Goal: Task Accomplishment & Management: Manage account settings

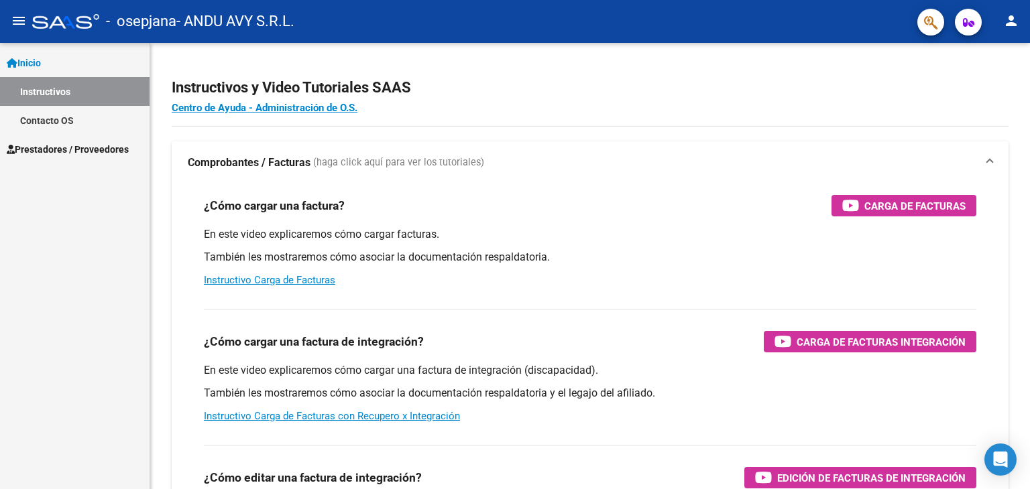
click at [62, 147] on span "Prestadores / Proveedores" at bounding box center [68, 149] width 122 height 15
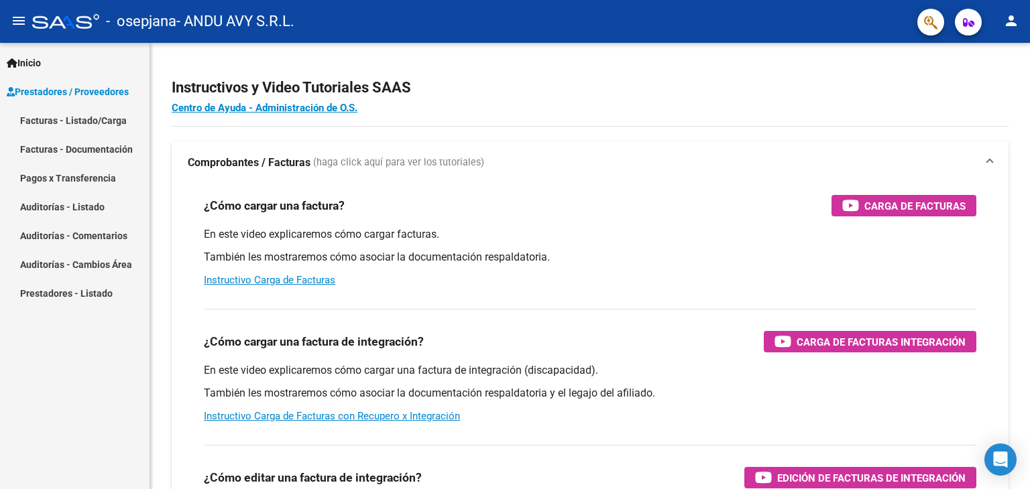
click at [86, 178] on link "Pagos x Transferencia" at bounding box center [74, 178] width 149 height 29
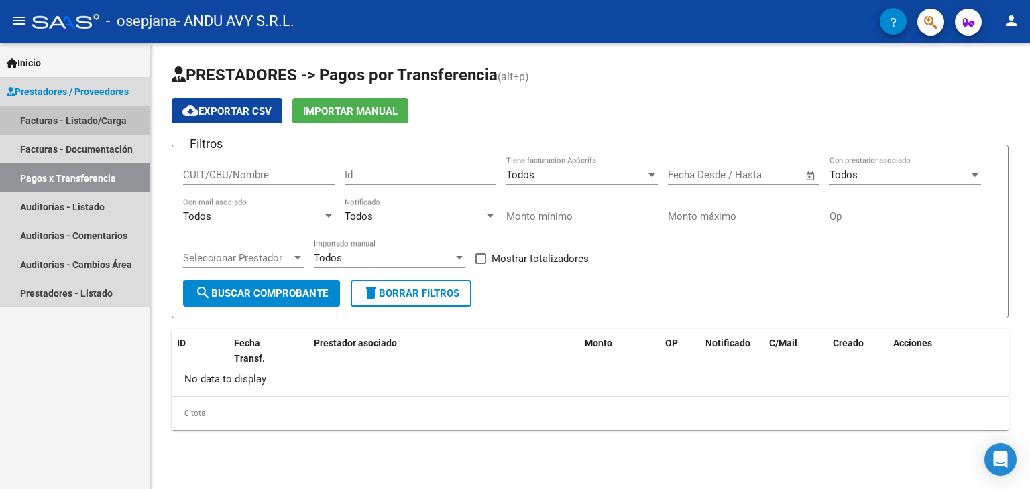
click at [74, 118] on link "Facturas - Listado/Carga" at bounding box center [74, 120] width 149 height 29
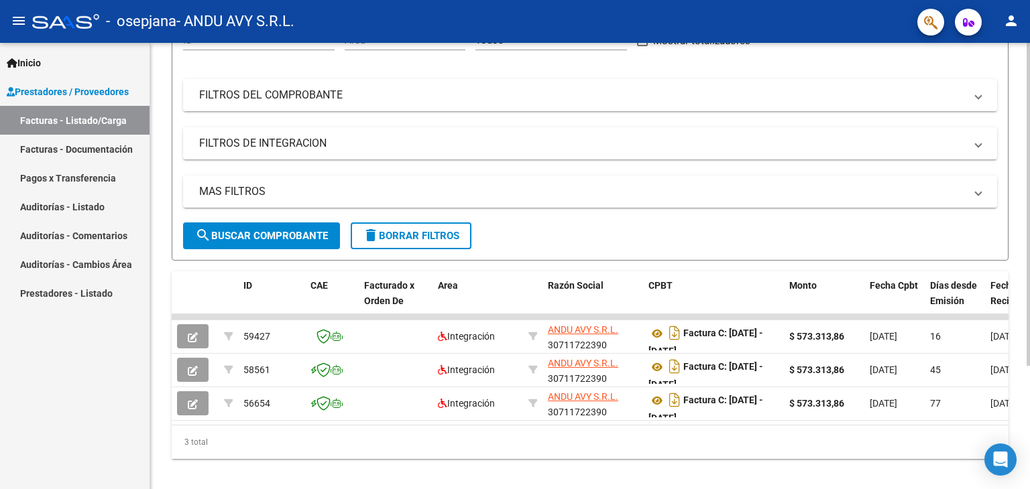
scroll to position [170, 0]
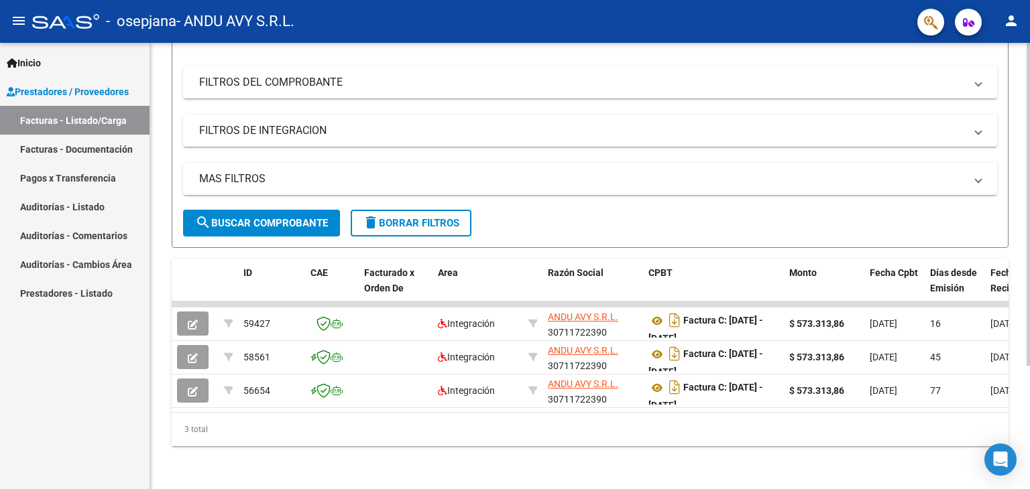
click at [1029, 355] on div at bounding box center [1027, 327] width 3 height 323
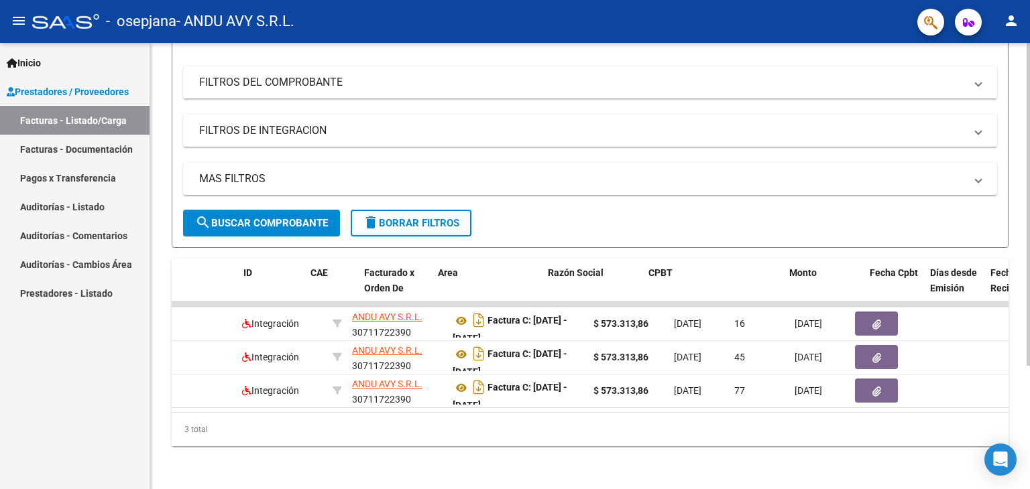
scroll to position [0, 0]
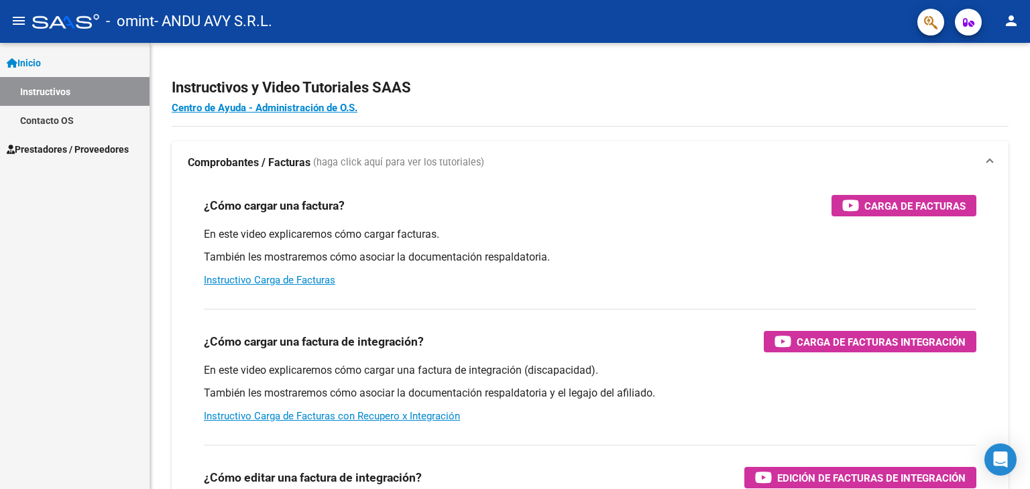
click at [78, 158] on link "Prestadores / Proveedores" at bounding box center [74, 149] width 149 height 29
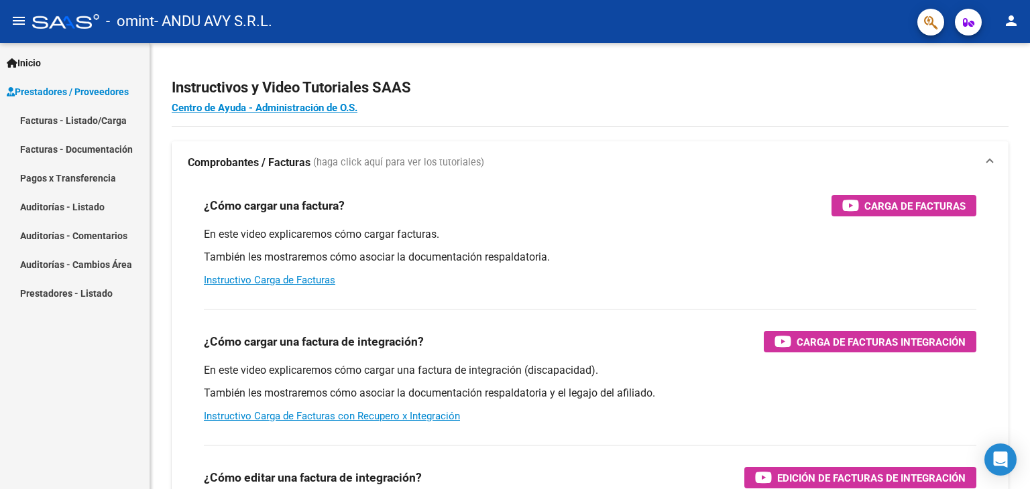
click at [76, 182] on link "Pagos x Transferencia" at bounding box center [74, 178] width 149 height 29
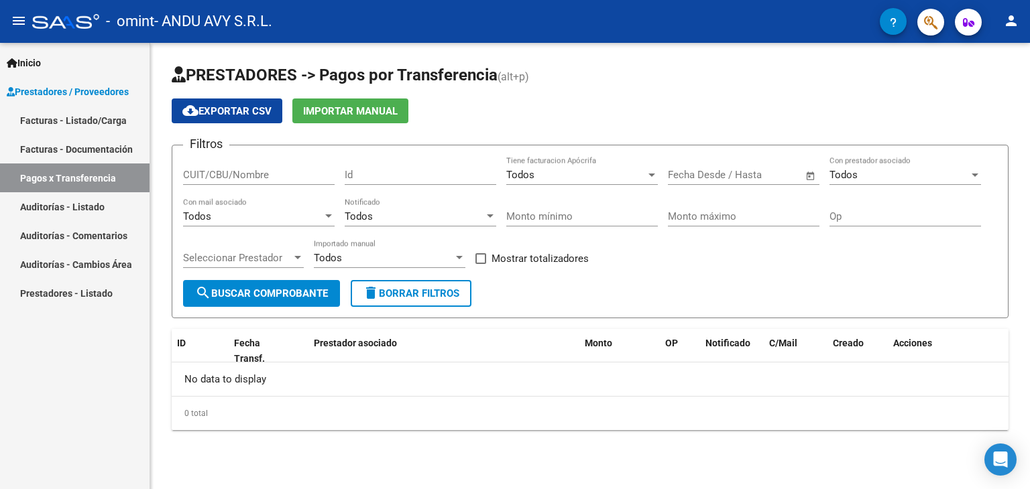
click at [77, 119] on link "Facturas - Listado/Carga" at bounding box center [74, 120] width 149 height 29
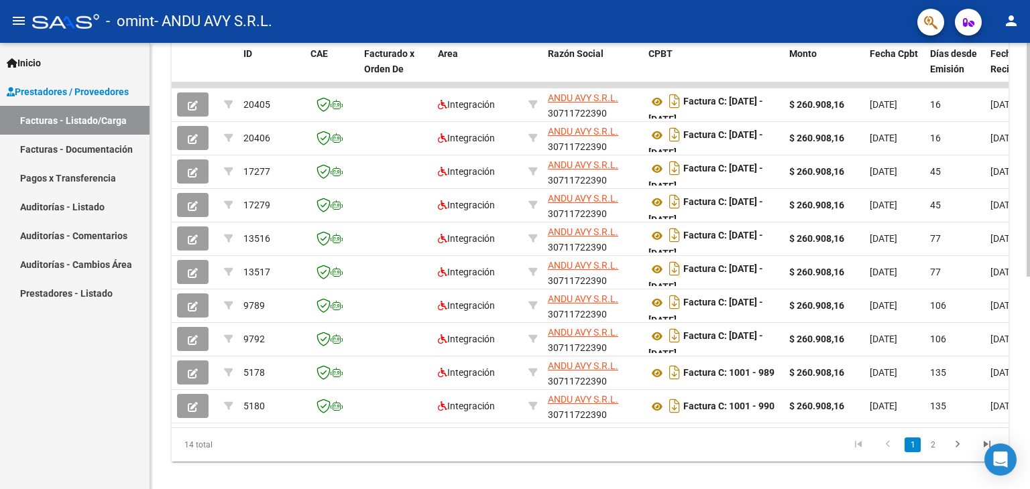
scroll to position [383, 0]
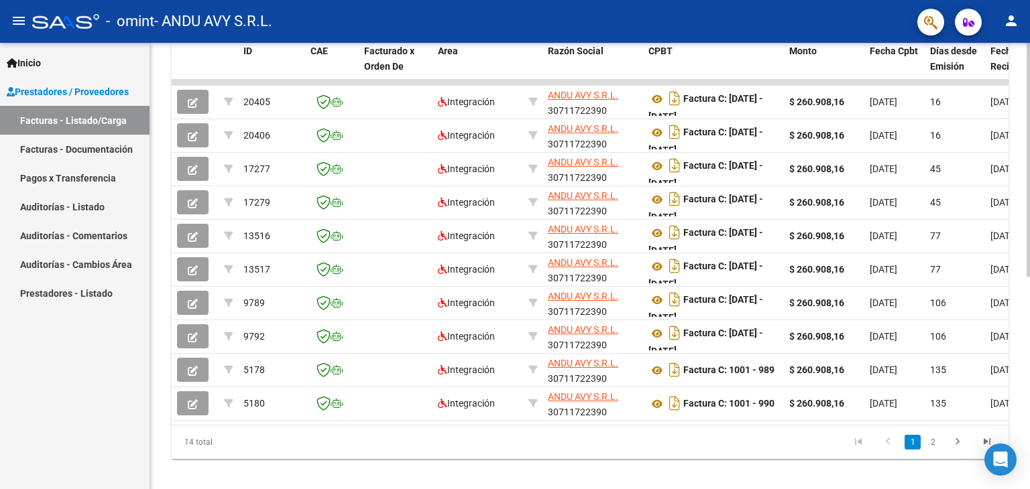
click at [1029, 293] on div at bounding box center [1027, 366] width 3 height 234
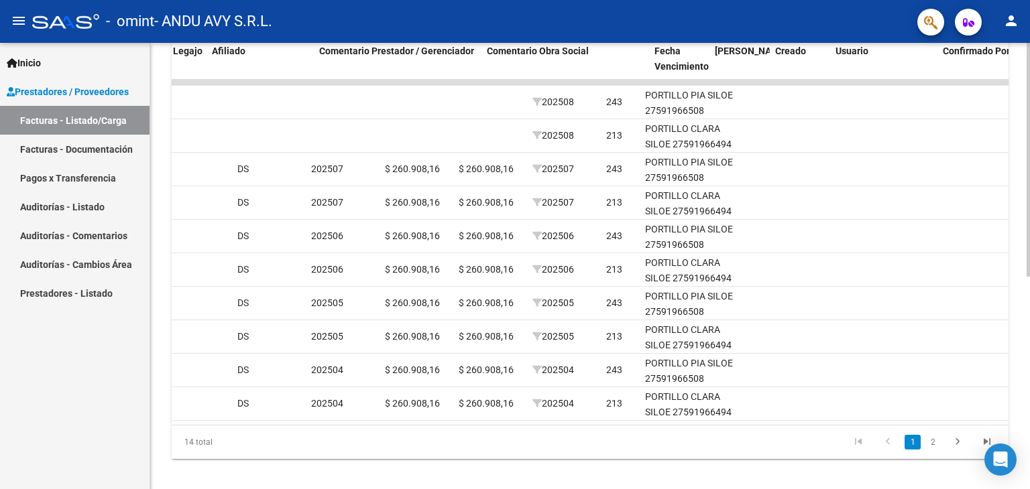
scroll to position [0, 1819]
